Goal: Transaction & Acquisition: Obtain resource

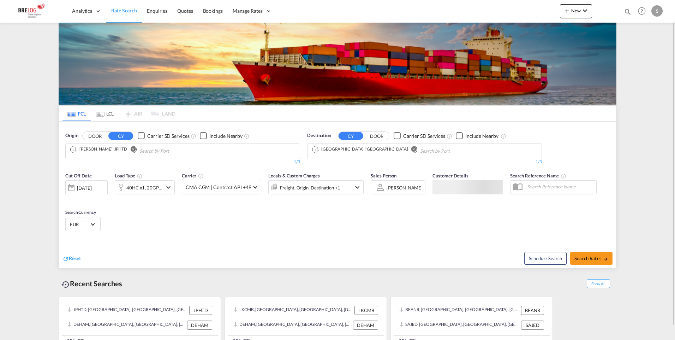
click at [130, 148] on md-icon "Remove" at bounding box center [132, 148] width 5 height 5
click at [111, 150] on body "Analytics Dashboard Rate Search Enquiries Quotes Bookings" at bounding box center [337, 170] width 675 height 340
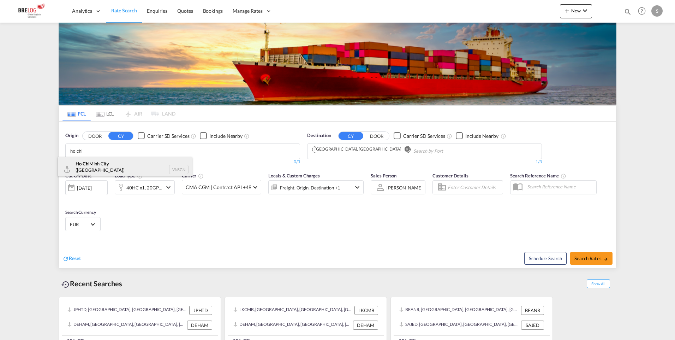
type input "ho chi"
click at [114, 164] on div "Ho Chi Minh City (Saigon) Viet Nam VNSGN" at bounding box center [125, 169] width 134 height 25
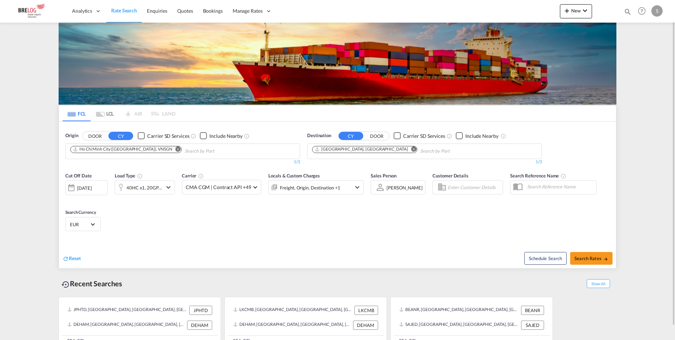
click at [412, 149] on md-icon "Remove" at bounding box center [414, 148] width 5 height 5
click at [356, 150] on body "Analytics Dashboard Rate Search Enquiries Quotes Bookings" at bounding box center [337, 170] width 675 height 340
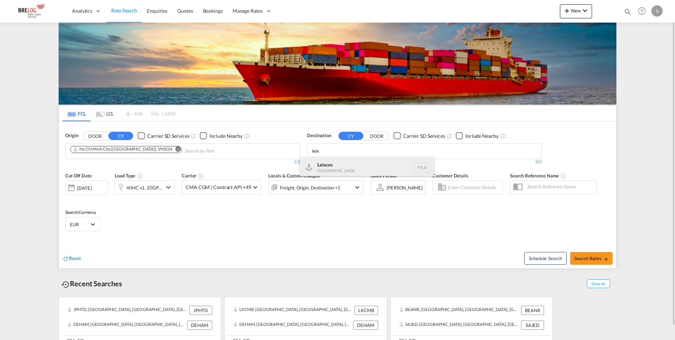
type input "leix"
click at [332, 167] on div "Leix oes Portugal PTLEI" at bounding box center [367, 167] width 134 height 21
click at [169, 188] on md-icon "icon-chevron-down" at bounding box center [168, 187] width 8 height 8
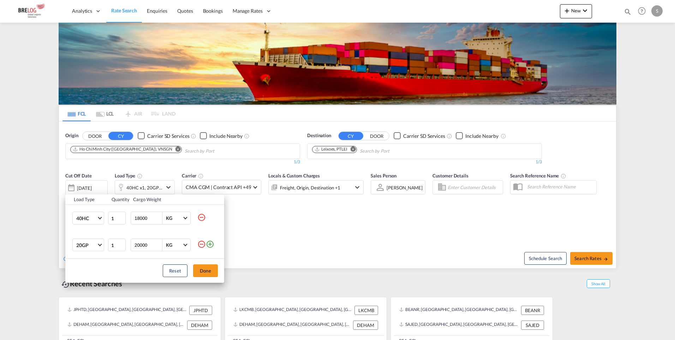
click at [202, 218] on md-icon "icon-minus-circle-outline" at bounding box center [201, 217] width 8 height 8
type input "20000"
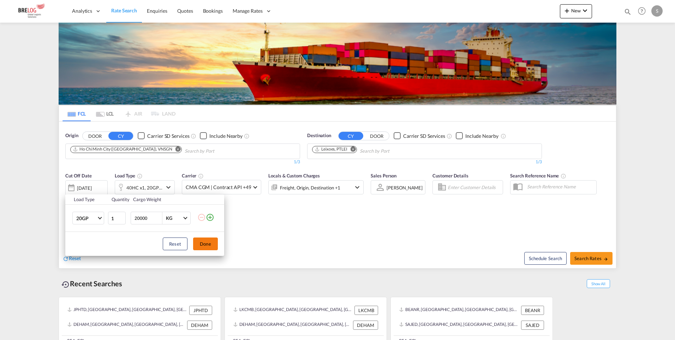
click at [201, 244] on button "Done" at bounding box center [205, 243] width 25 height 13
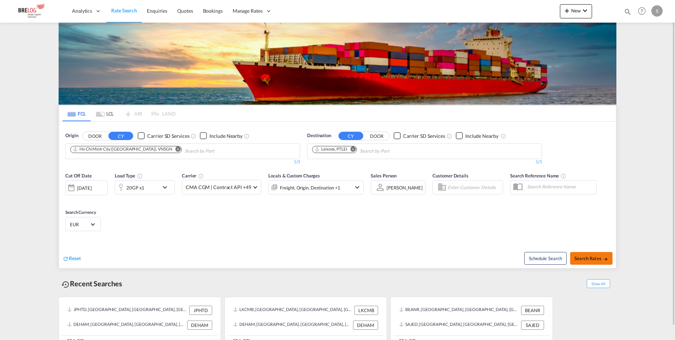
click at [586, 260] on span "Search Rates" at bounding box center [592, 258] width 34 height 6
type input "VNSGN to PTLEI / 14 Oct 2025"
